Goal: Navigation & Orientation: Go to known website

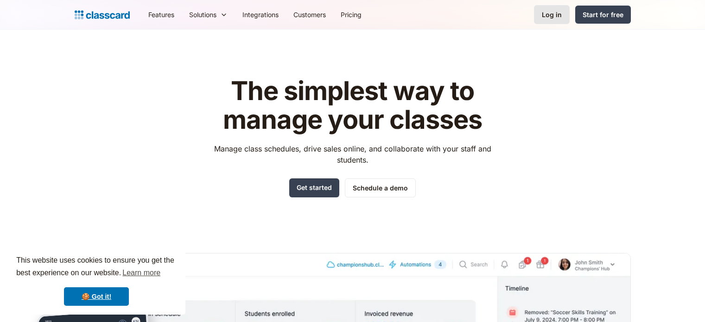
click at [555, 13] on div "Log in" at bounding box center [552, 15] width 20 height 10
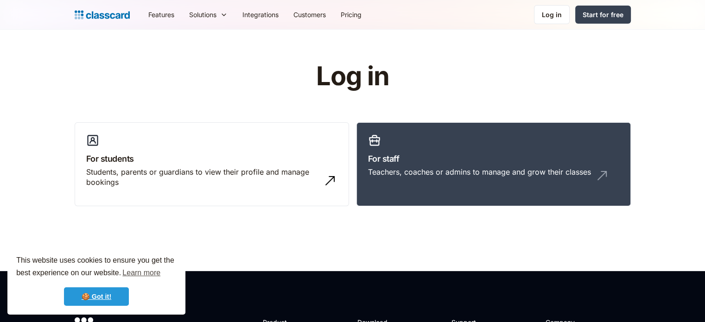
click at [98, 295] on link "🍪 Got it!" at bounding box center [96, 297] width 65 height 19
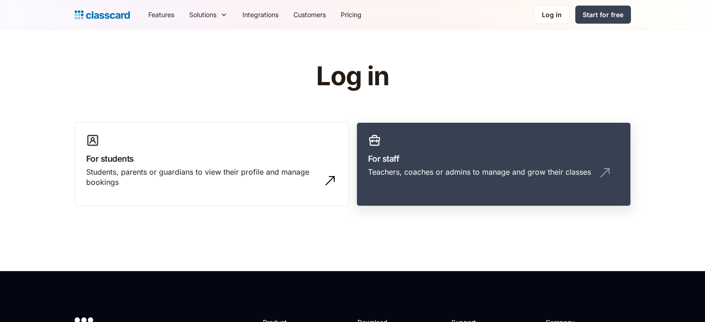
click at [428, 151] on link "For staff Teachers, coaches or admins to manage and grow their classes" at bounding box center [494, 164] width 275 height 84
